Goal: Information Seeking & Learning: Learn about a topic

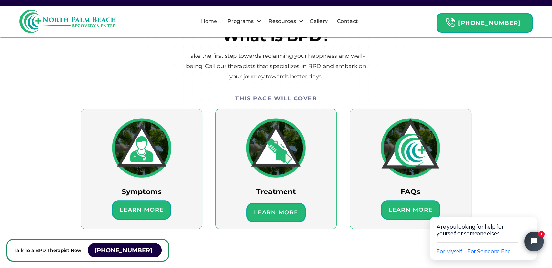
scroll to position [344, 0]
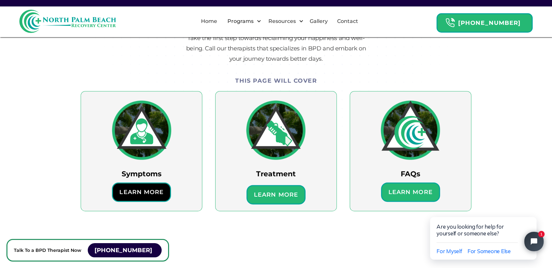
click at [148, 191] on h6 "Learn More" at bounding box center [141, 192] width 51 height 10
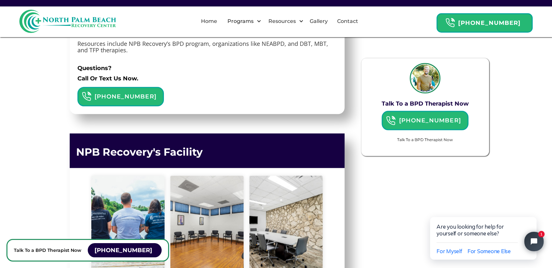
scroll to position [3589, 0]
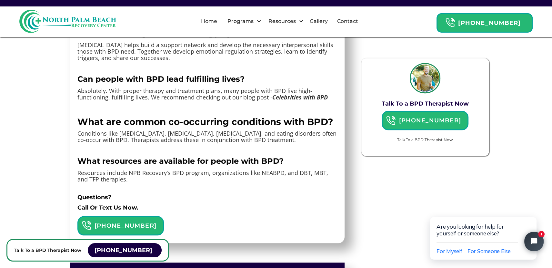
click at [296, 101] on em "Celebrities with BPD" at bounding box center [299, 97] width 55 height 8
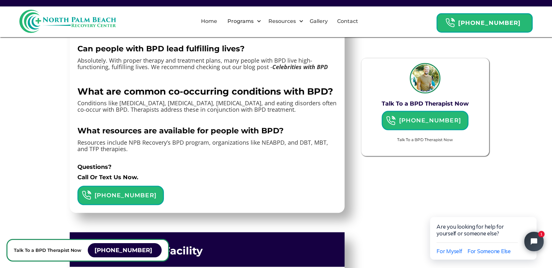
scroll to position [3632, 0]
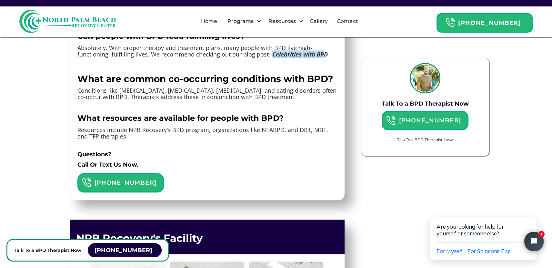
drag, startPoint x: 268, startPoint y: 86, endPoint x: 323, endPoint y: 86, distance: 54.8
click at [323, 57] on p "‍ Absolutely. With proper therapy and treatment plans, many people with BPD liv…" at bounding box center [206, 51] width 259 height 13
drag, startPoint x: 323, startPoint y: 86, endPoint x: 321, endPoint y: 93, distance: 7.8
click at [321, 67] on p "‍" at bounding box center [206, 64] width 259 height 6
drag, startPoint x: 330, startPoint y: 85, endPoint x: 272, endPoint y: 87, distance: 58.1
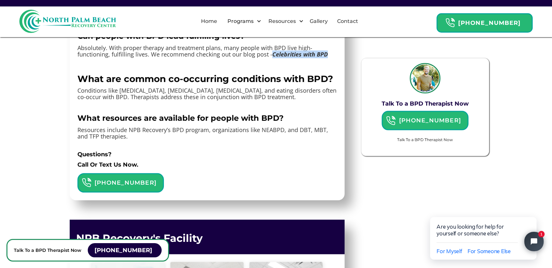
click at [272, 57] on p "‍ Absolutely. With proper therapy and treatment plans, many people with BPD liv…" at bounding box center [206, 51] width 259 height 13
drag, startPoint x: 272, startPoint y: 87, endPoint x: 293, endPoint y: 83, distance: 22.3
copy em "Celebrities with BPD"
